Goal: Navigation & Orientation: Find specific page/section

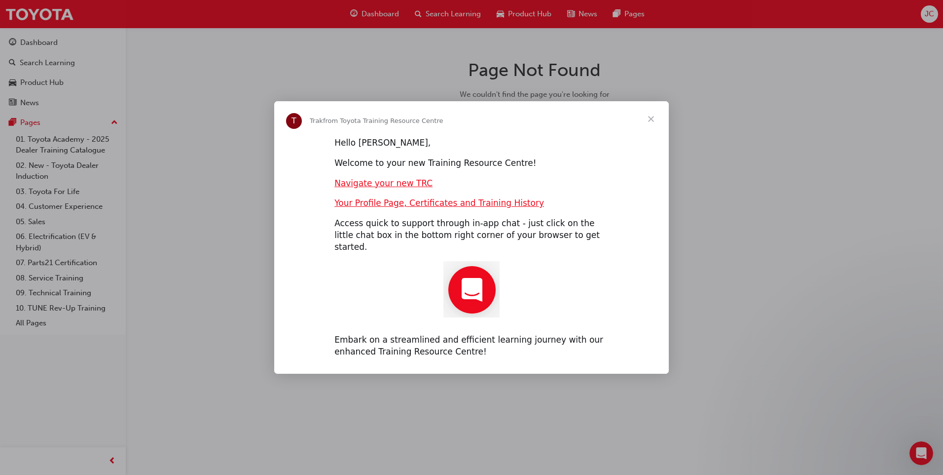
click at [646, 127] on span "Close" at bounding box center [652, 119] width 36 height 36
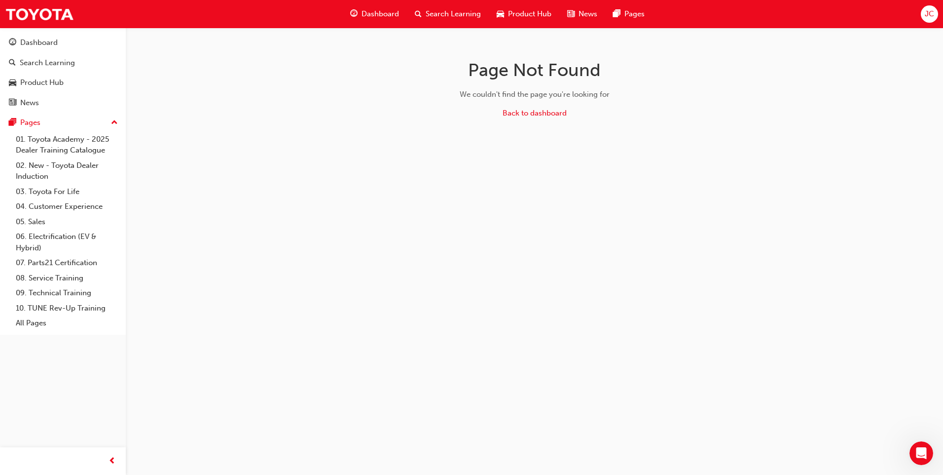
click at [370, 13] on span "Dashboard" at bounding box center [380, 13] width 37 height 11
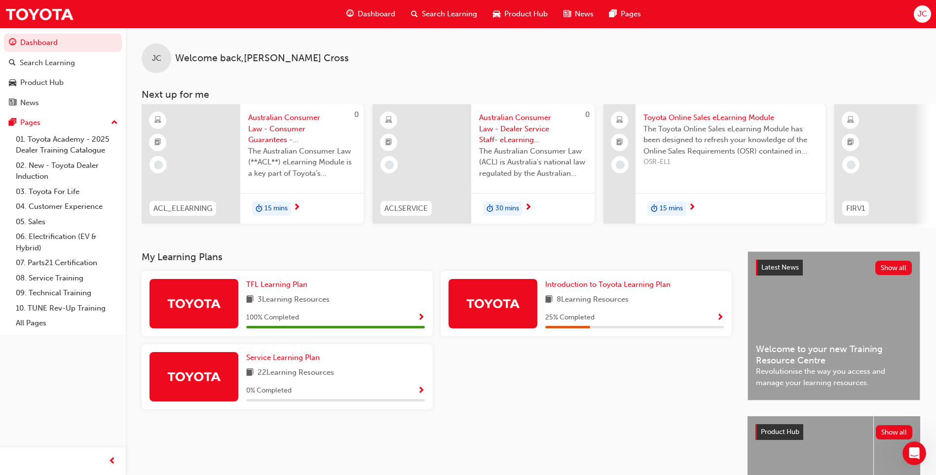
click at [490, 73] on div "JC Welcome back , [PERSON_NAME] Next up for me 0 ACL_ELEARNING Australian Consu…" at bounding box center [531, 128] width 810 height 200
click at [492, 409] on div "TFL Learning Plan 3 Learning Resources 100 % Completed Introduction to Toyota L…" at bounding box center [437, 344] width 598 height 146
click at [493, 307] on img at bounding box center [493, 303] width 54 height 17
click at [720, 318] on span "Show Progress" at bounding box center [719, 317] width 7 height 9
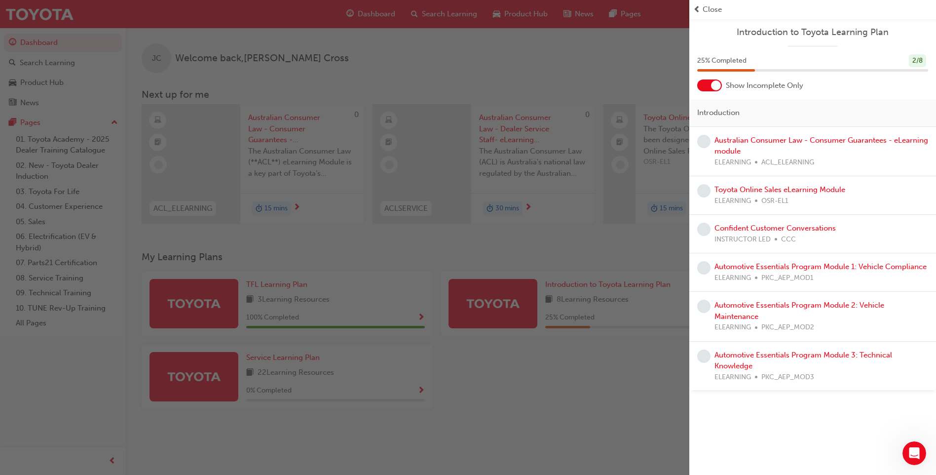
click at [541, 365] on div "button" at bounding box center [344, 237] width 689 height 475
